Goal: Task Accomplishment & Management: Use online tool/utility

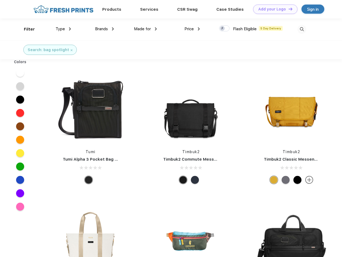
click at [273, 9] on link "Add your Logo Design Tool" at bounding box center [275, 9] width 44 height 9
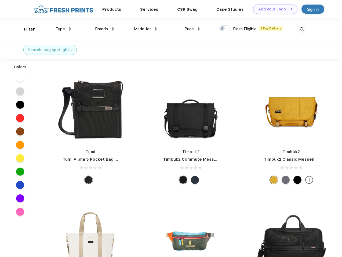
click at [0, 0] on div "Design Tool" at bounding box center [0, 0] width 0 height 0
click at [288, 9] on link "Add your Logo Design Tool" at bounding box center [275, 9] width 44 height 9
click at [26, 29] on div "Filter" at bounding box center [29, 29] width 11 height 6
click at [63, 29] on span "Type" at bounding box center [59, 29] width 9 height 5
click at [104, 29] on span "Brands" at bounding box center [101, 29] width 13 height 5
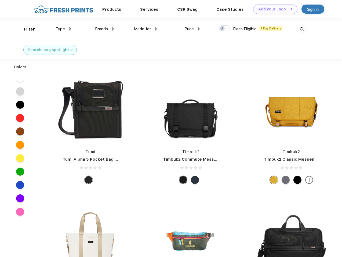
click at [145, 29] on span "Made for" at bounding box center [142, 29] width 17 height 5
click at [192, 29] on span "Price" at bounding box center [188, 29] width 9 height 5
click at [224, 29] on div at bounding box center [224, 28] width 10 height 6
click at [222, 29] on input "checkbox" at bounding box center [220, 26] width 3 height 3
click at [301, 29] on img at bounding box center [301, 29] width 9 height 9
